Goal: Find specific page/section: Find specific page/section

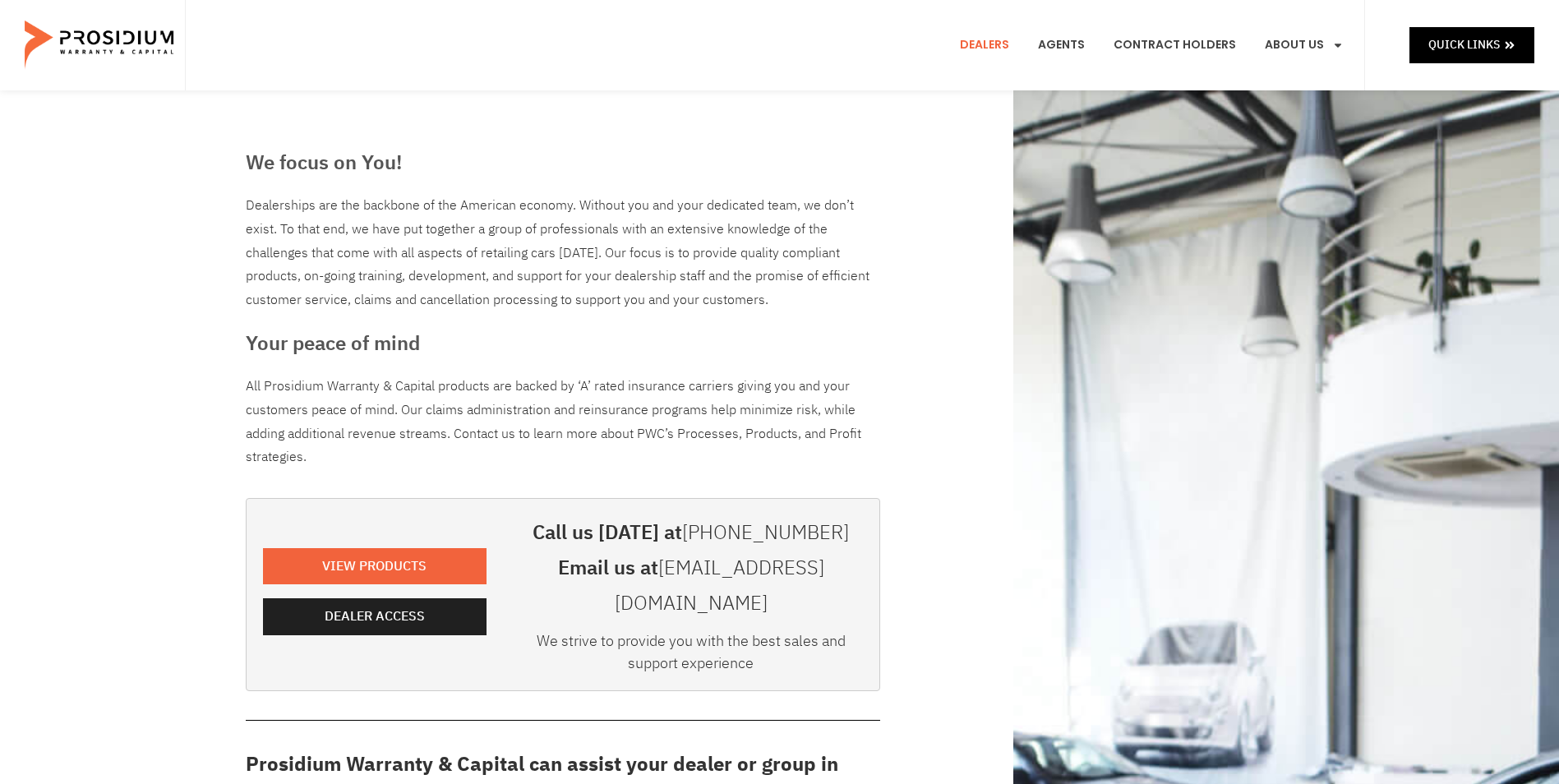
click at [347, 611] on e-page-transition at bounding box center [779, 392] width 1559 height 784
click at [348, 604] on span "Dealer Access" at bounding box center [378, 616] width 100 height 24
click at [401, 604] on span "Dealer Access" at bounding box center [378, 616] width 100 height 24
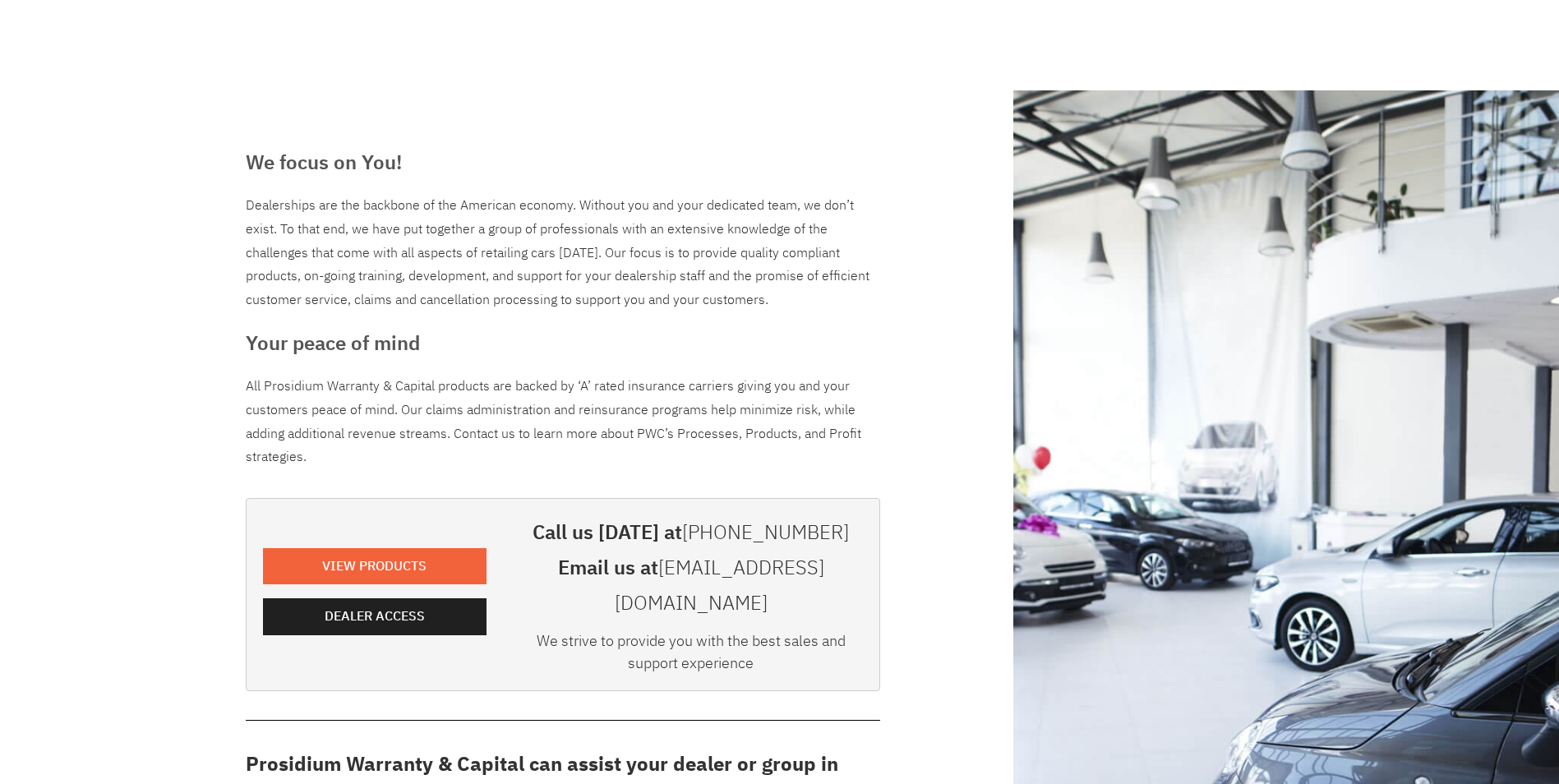
click at [425, 602] on e-page-transition at bounding box center [779, 392] width 1559 height 784
click at [427, 594] on e-page-transition at bounding box center [779, 392] width 1559 height 784
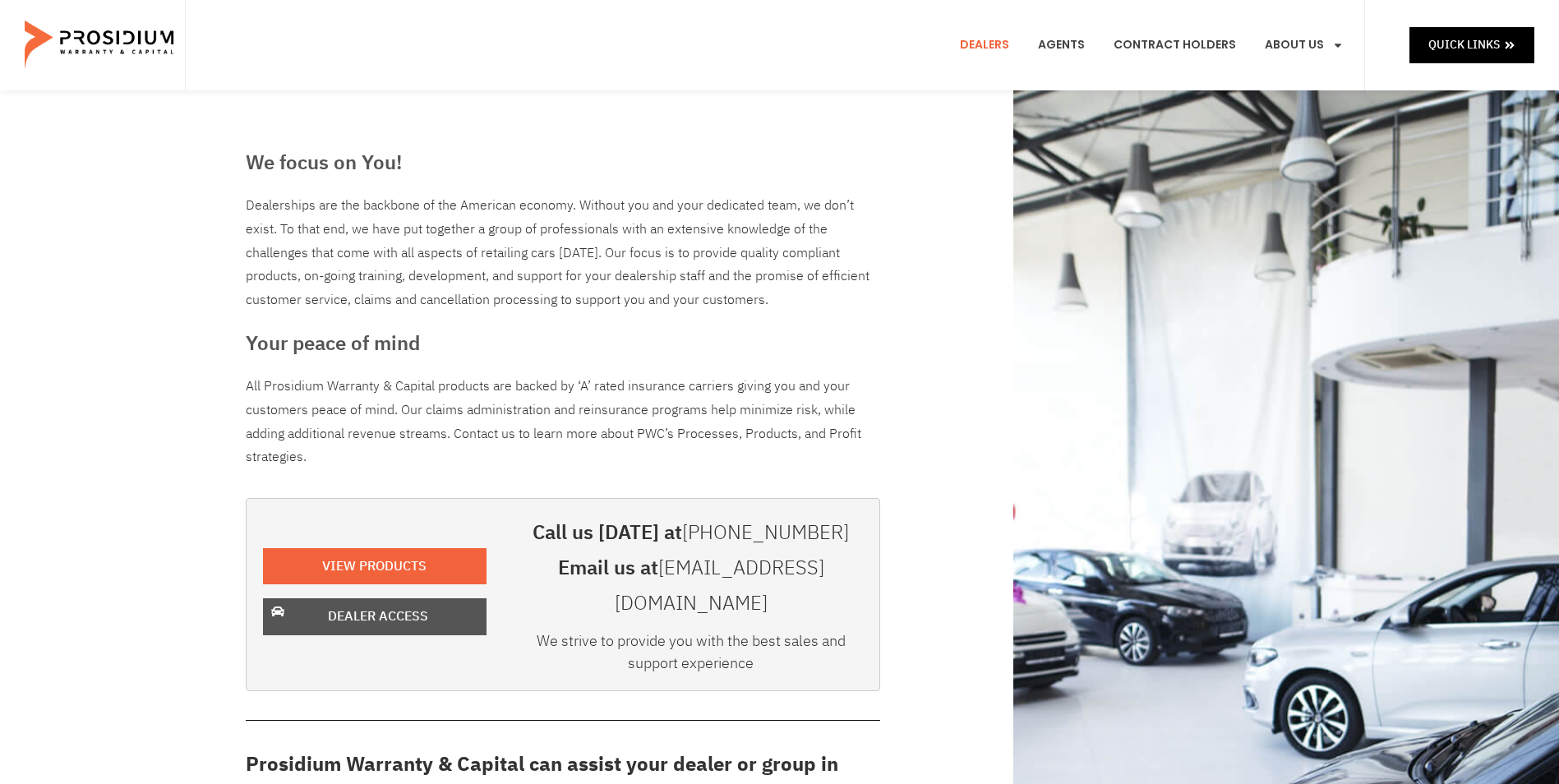
click at [386, 604] on span "Dealer Access" at bounding box center [378, 616] width 100 height 24
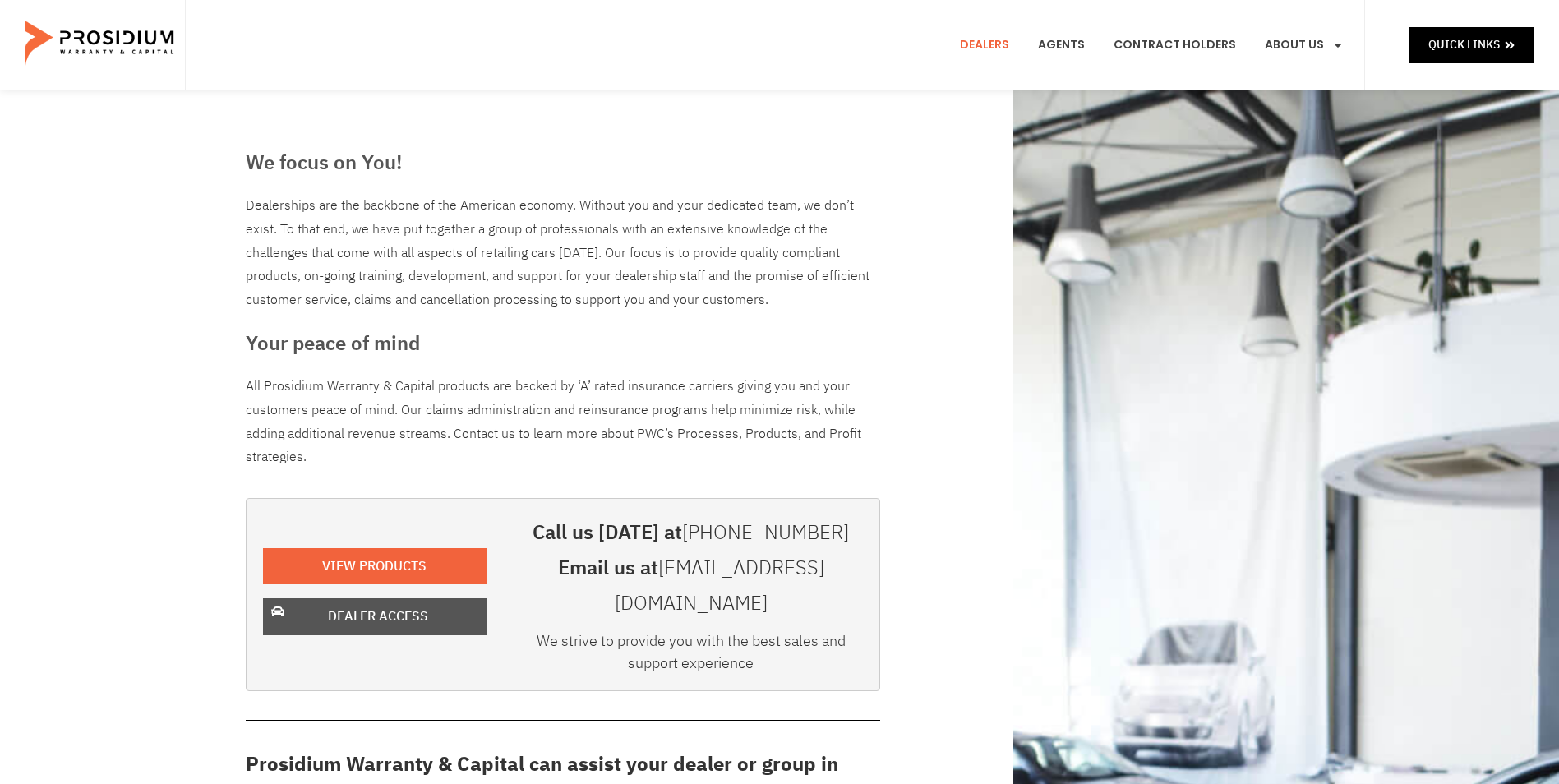
click at [392, 604] on span "Dealer Access" at bounding box center [378, 616] width 100 height 24
